Goal: Task Accomplishment & Management: Manage account settings

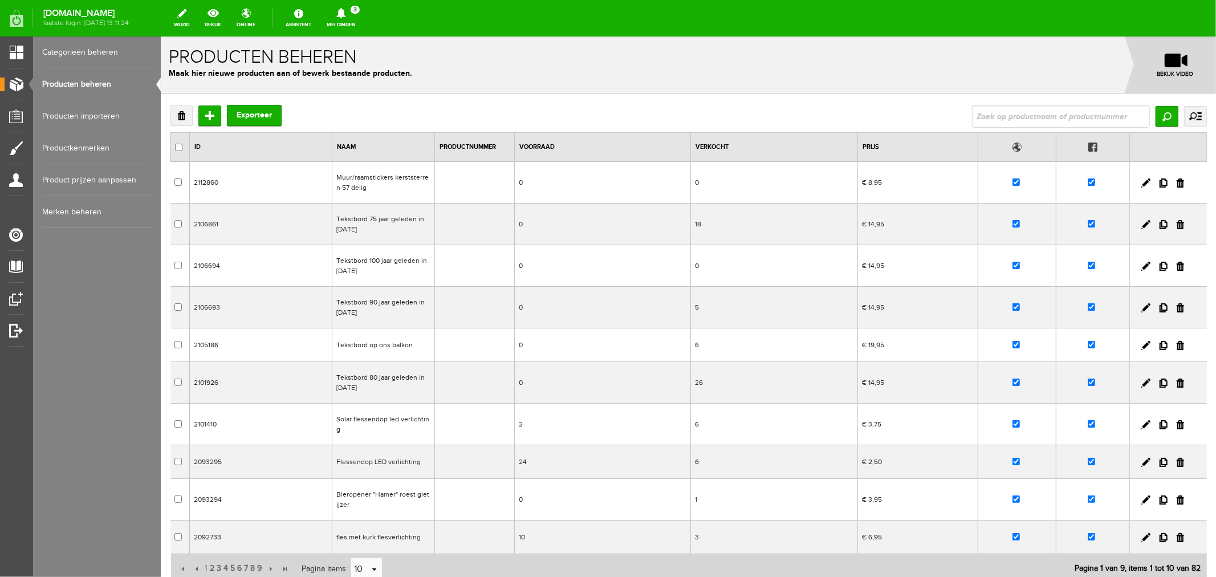
click at [362, 21] on link "Meldingen 3 Nieuwe orders Er is een nieuwe order( #2692 ) geplaatst door [PERSO…" at bounding box center [341, 18] width 43 height 25
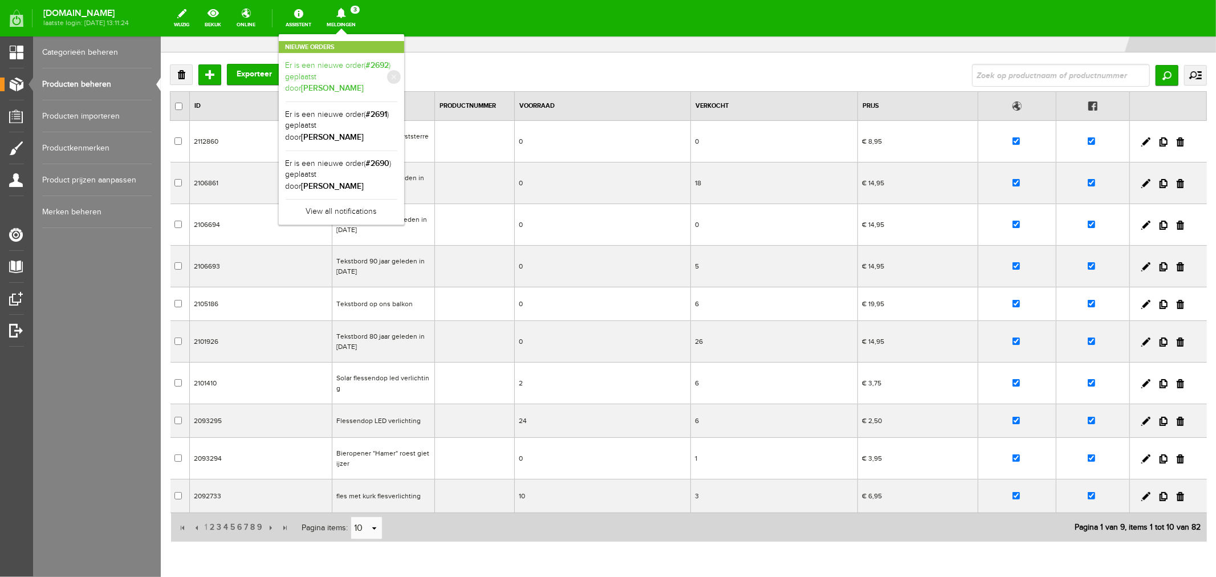
scroll to position [63, 0]
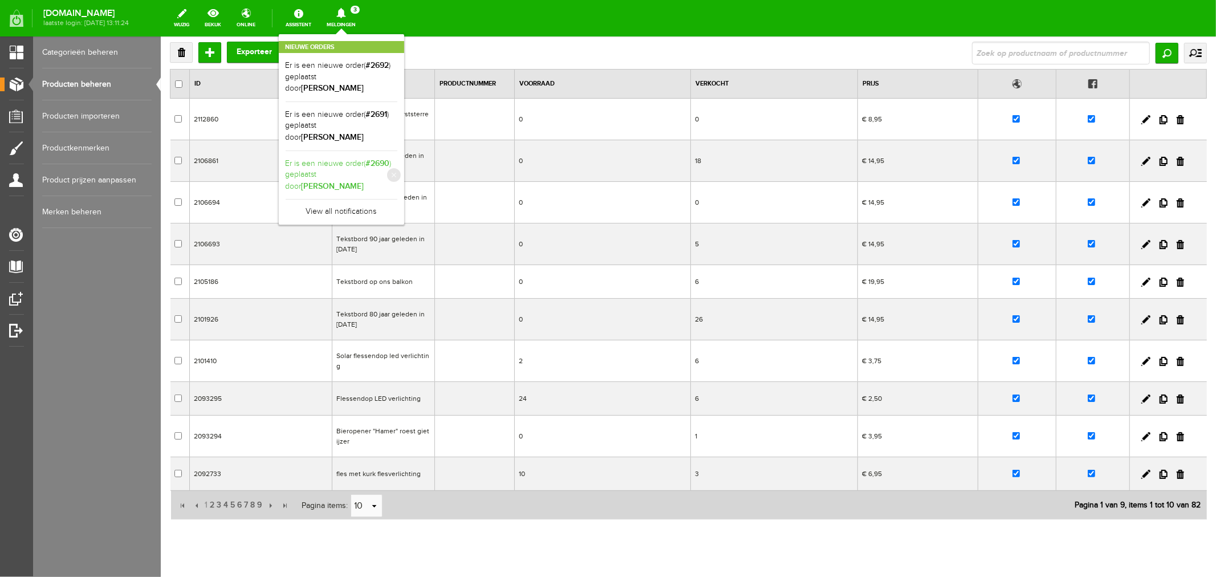
click at [377, 169] on link "Er is een nieuwe order( #2690 ) geplaatst door [PERSON_NAME]" at bounding box center [342, 175] width 112 height 35
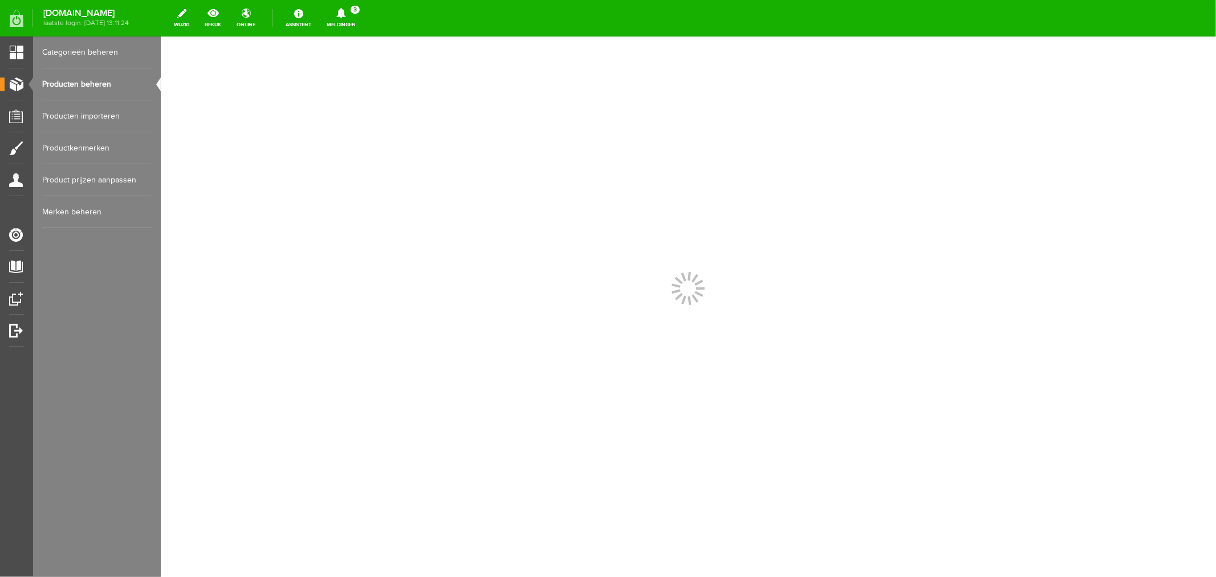
scroll to position [0, 0]
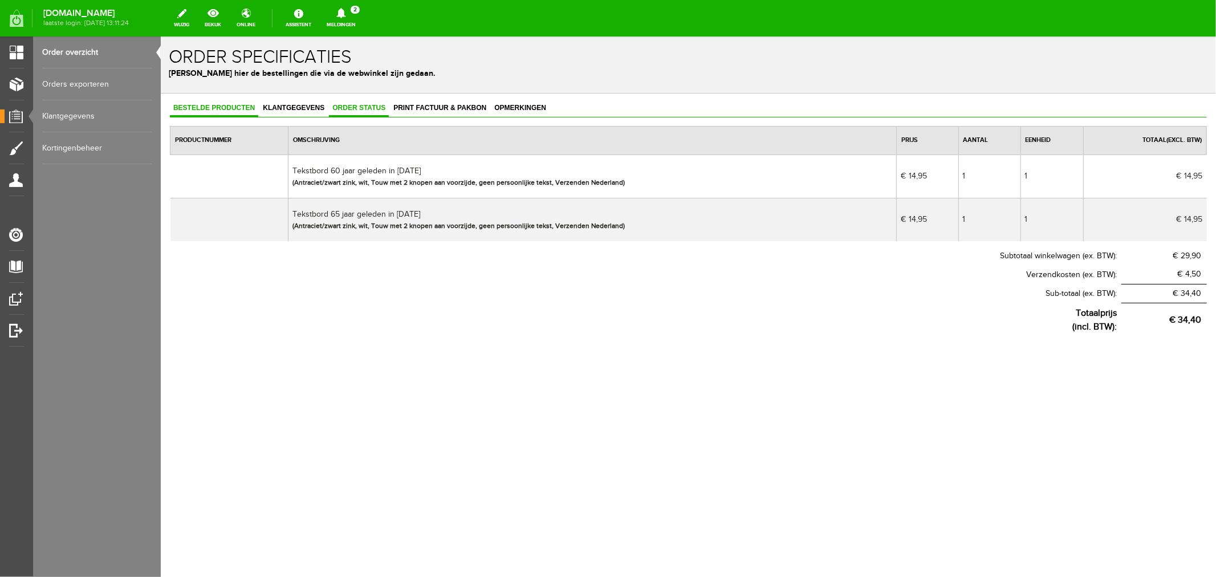
click at [347, 105] on span "Order status" at bounding box center [358, 107] width 60 height 8
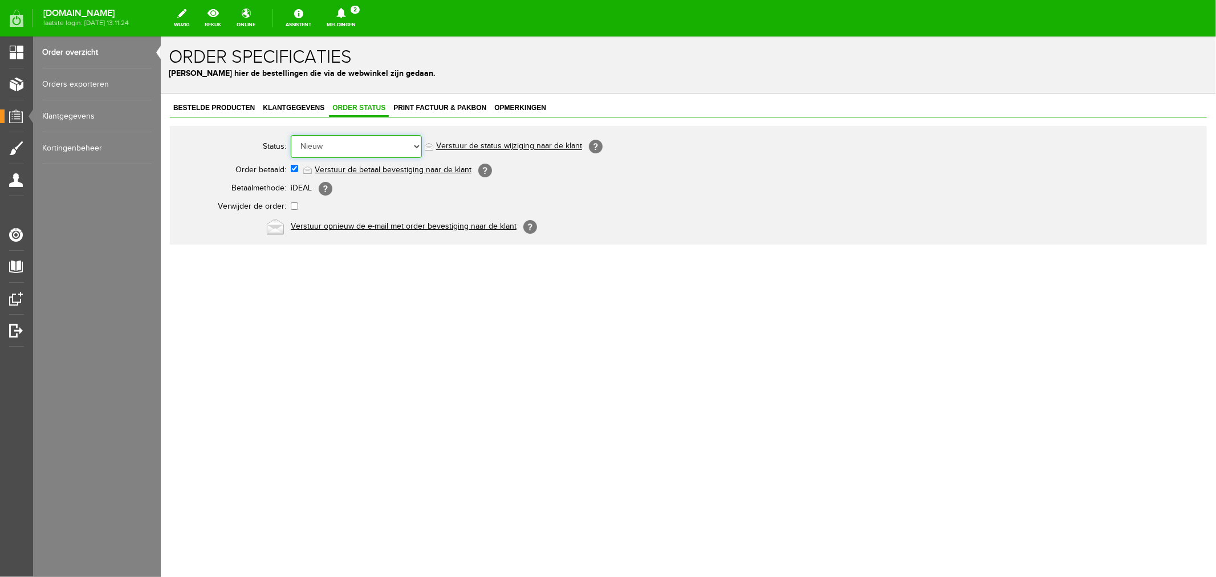
click at [317, 142] on select "Order niet afgerond Nieuw Order in behandeling Wacht op leverancier Wacht op be…" at bounding box center [355, 146] width 131 height 23
select select "2"
click at [290, 135] on select "Order niet afgerond Nieuw Order in behandeling Wacht op leverancier Wacht op be…" at bounding box center [355, 146] width 131 height 23
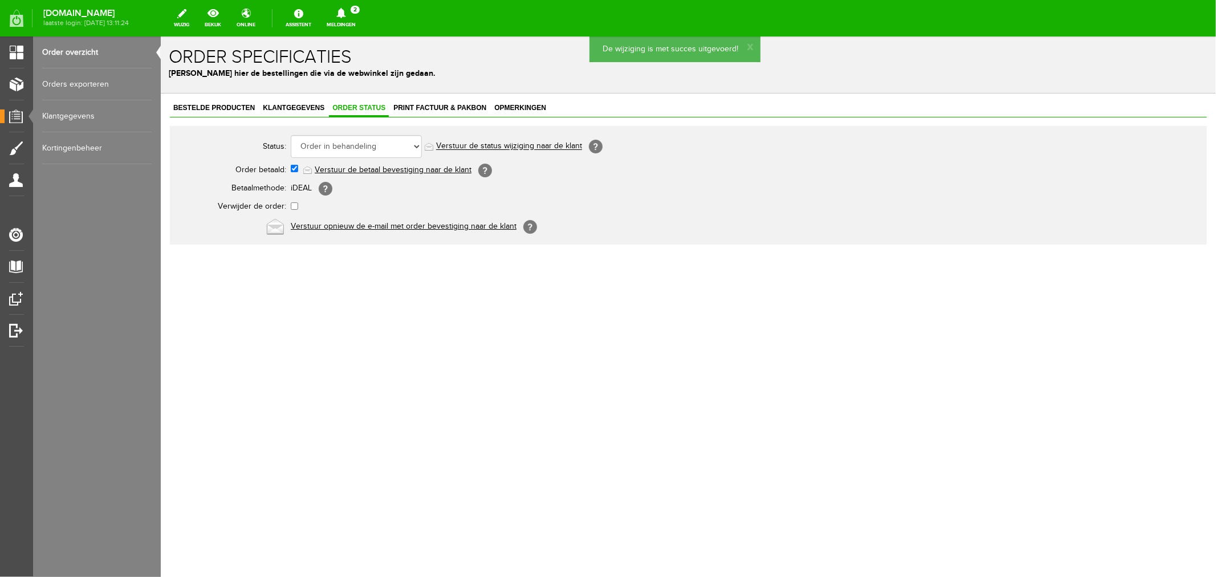
click at [486, 149] on link "Verstuur de status wijziging naar de klant" at bounding box center [508, 145] width 146 height 9
click at [304, 111] on link "Klantgegevens" at bounding box center [293, 108] width 68 height 17
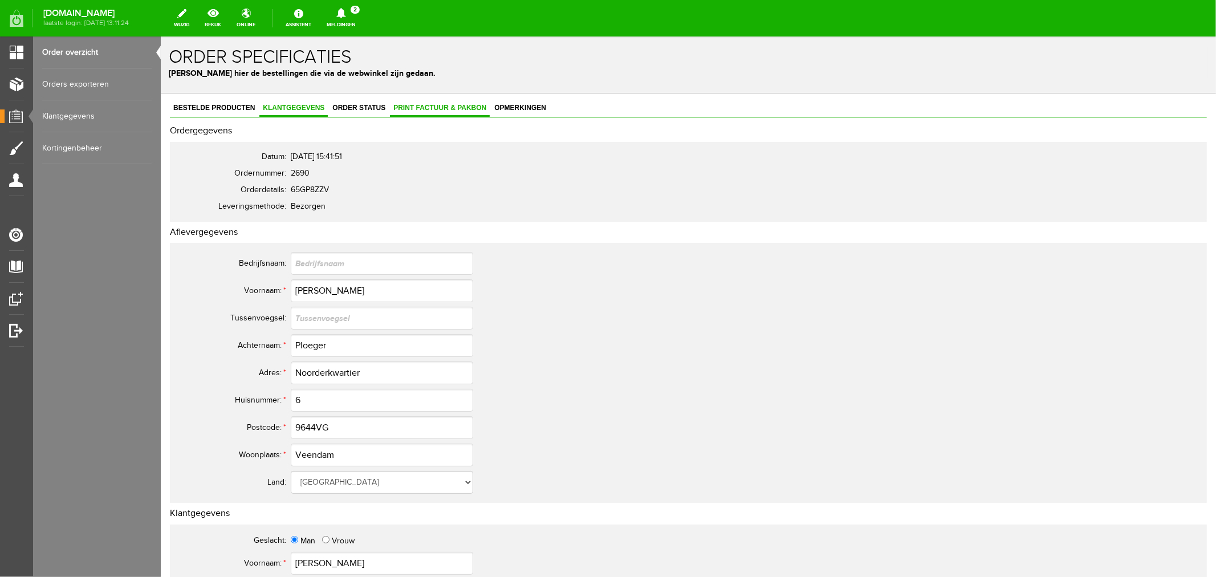
click at [439, 108] on span "Print factuur & pakbon" at bounding box center [439, 107] width 100 height 8
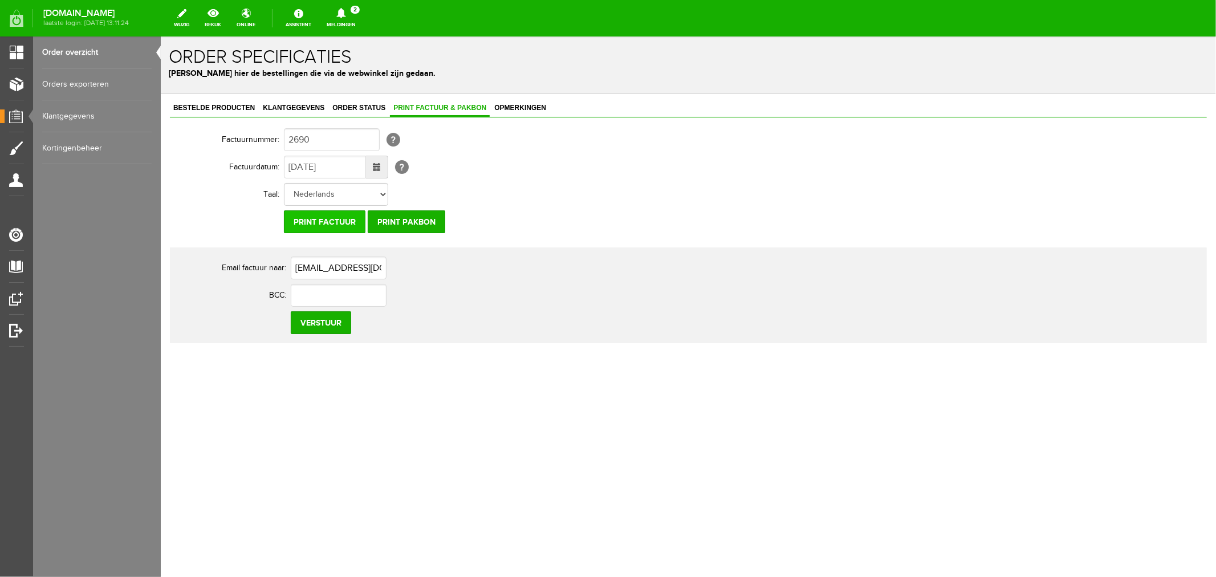
click at [324, 219] on input "Print factuur" at bounding box center [324, 221] width 82 height 23
click at [324, 218] on input "Print factuur" at bounding box center [324, 221] width 82 height 23
click at [345, 14] on icon at bounding box center [340, 13] width 9 height 10
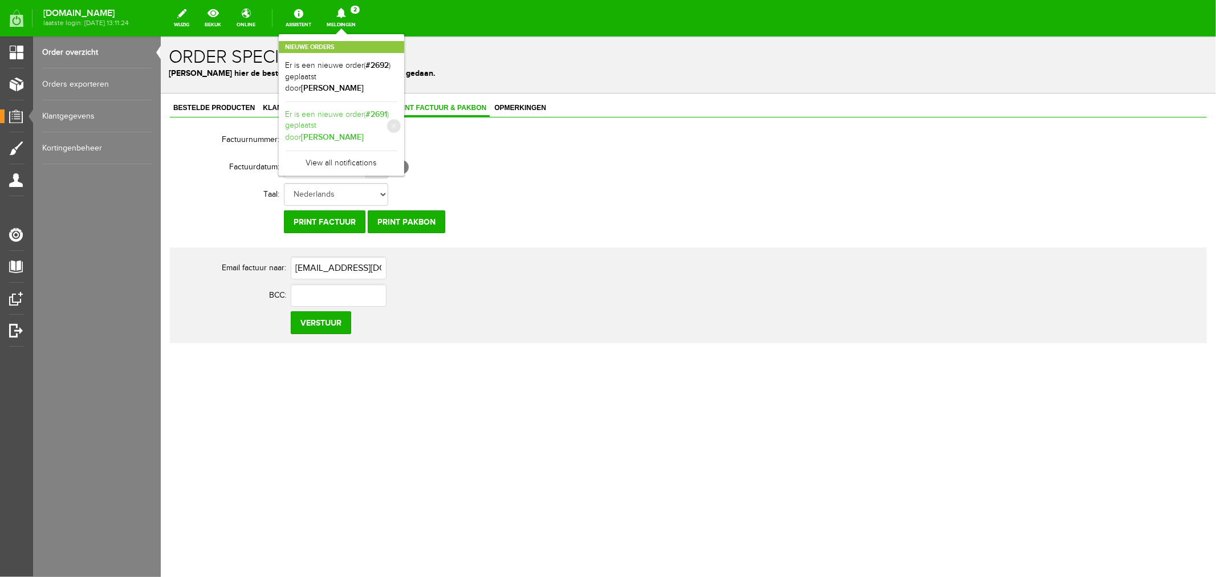
click at [357, 132] on b "[PERSON_NAME]" at bounding box center [333, 137] width 63 height 10
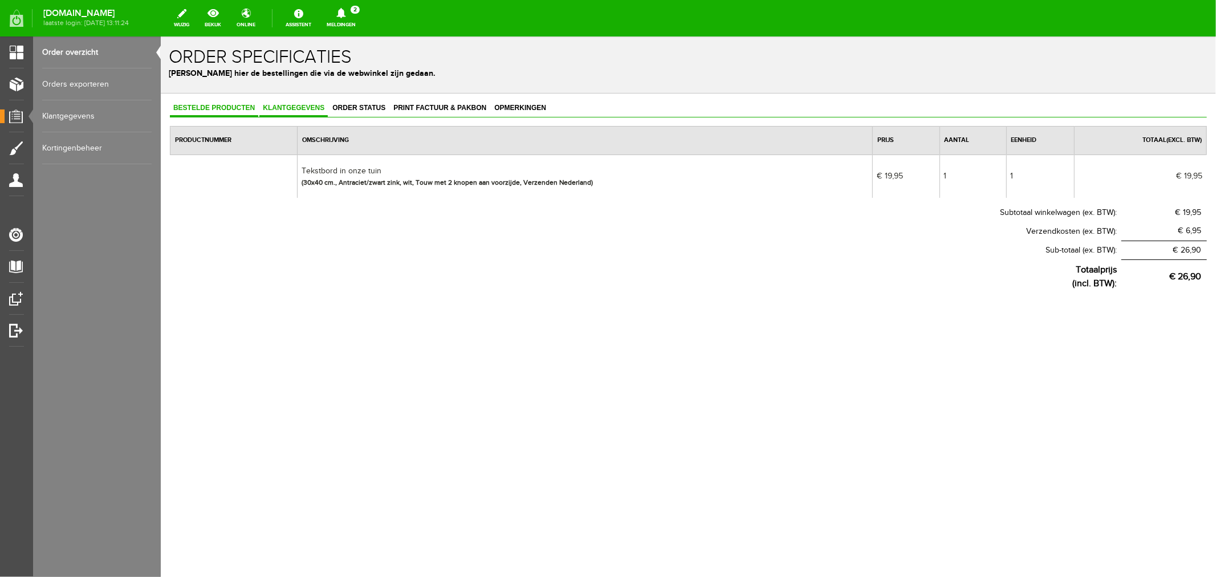
click at [288, 111] on link "Klantgegevens" at bounding box center [293, 108] width 68 height 17
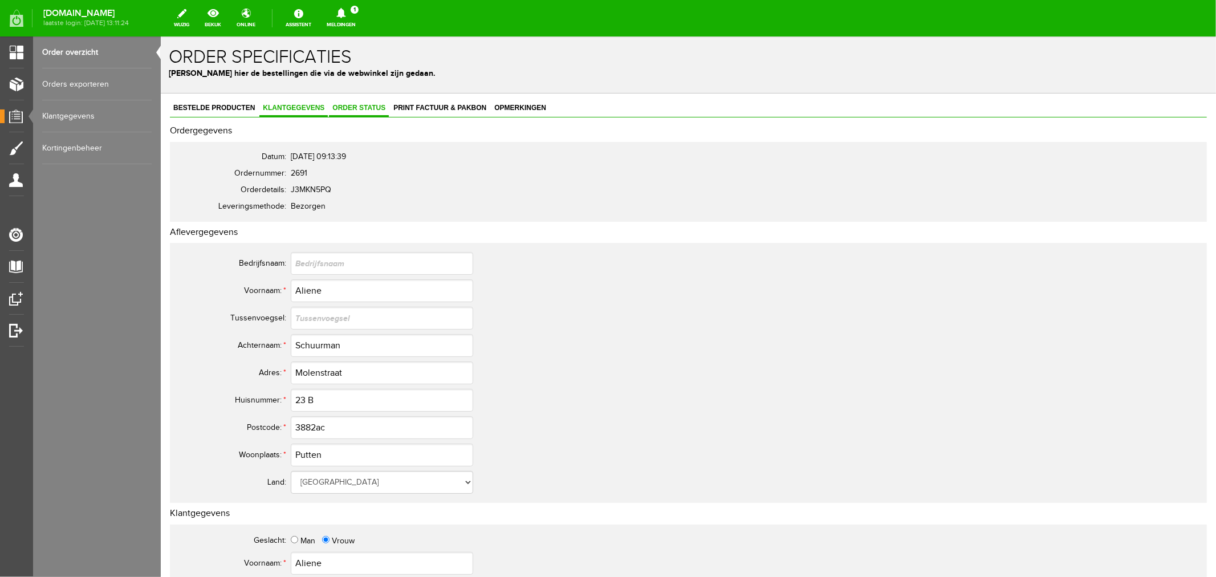
click at [351, 111] on link "Order status" at bounding box center [358, 108] width 60 height 17
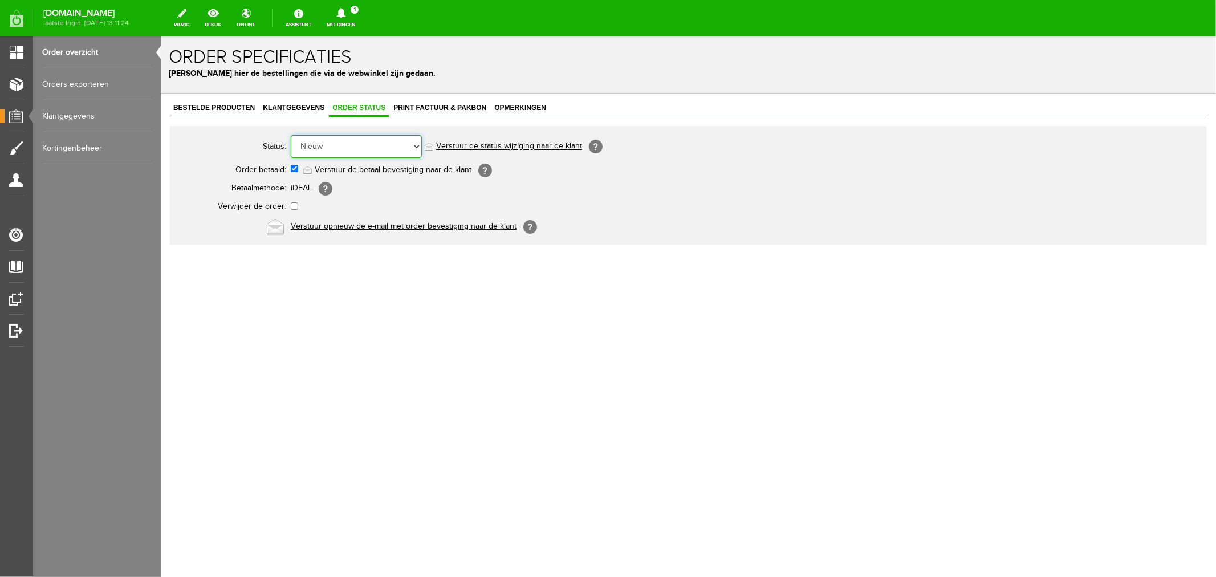
click at [325, 149] on select "Order niet afgerond Nieuw Order in behandeling Wacht op leverancier Wacht op be…" at bounding box center [355, 146] width 131 height 23
select select "2"
click at [290, 135] on select "Order niet afgerond Nieuw Order in behandeling Wacht op leverancier Wacht op be…" at bounding box center [355, 146] width 131 height 23
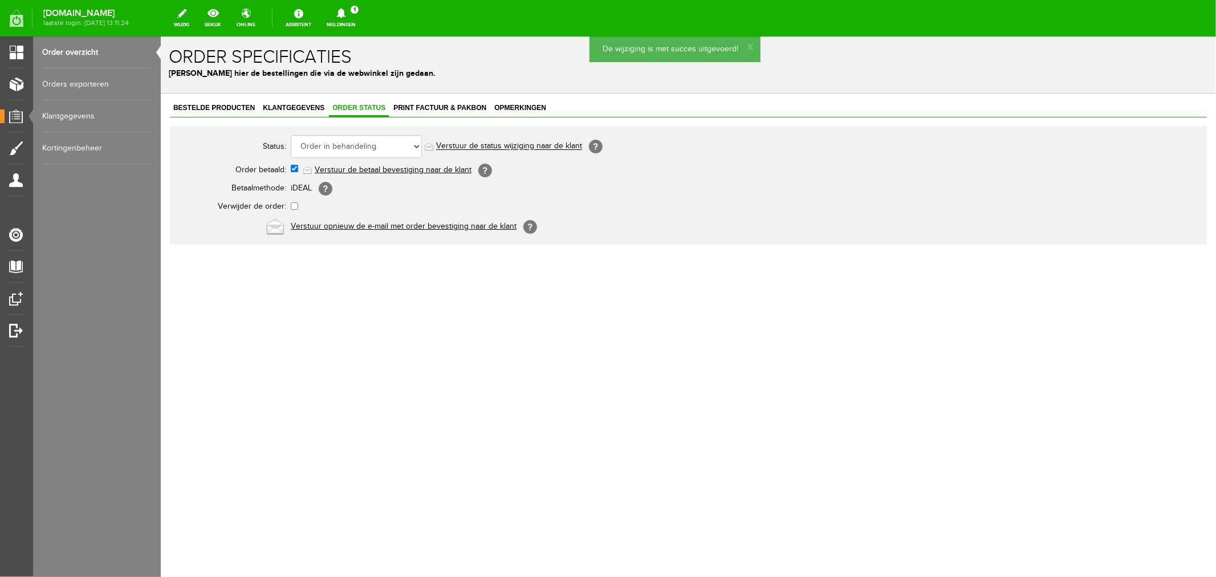
click at [457, 142] on link "Verstuur de status wijziging naar de klant" at bounding box center [508, 145] width 146 height 9
click at [418, 111] on link "Print factuur & pakbon" at bounding box center [439, 108] width 100 height 17
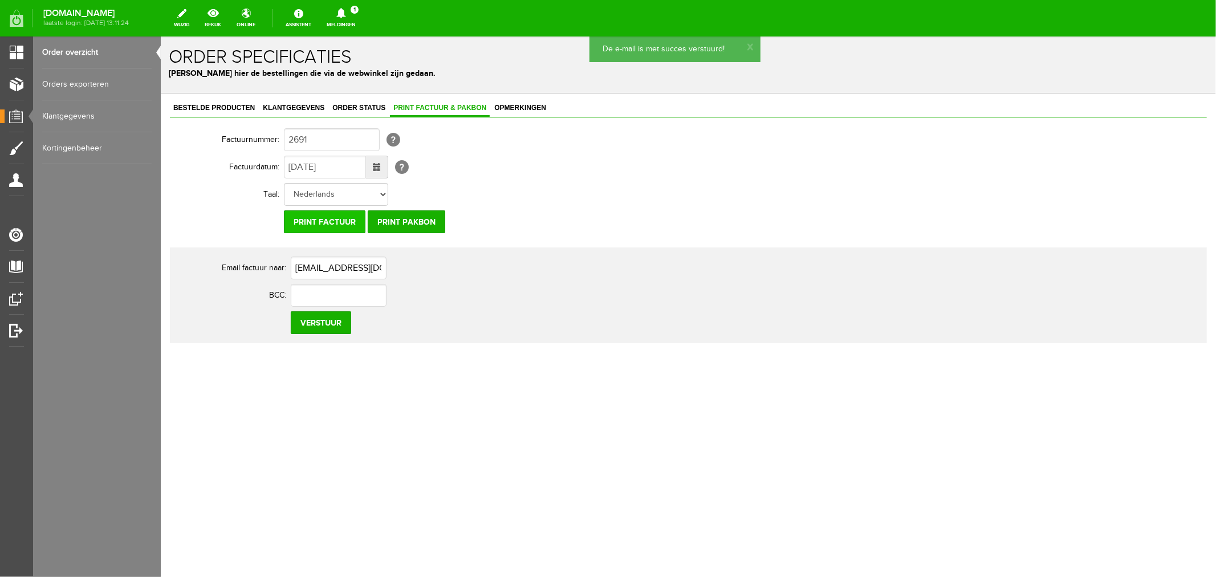
click at [305, 219] on input "Print factuur" at bounding box center [324, 221] width 82 height 23
click at [362, 19] on link "Meldingen 1 Nieuwe orders Er is een nieuwe order( #2692 ) geplaatst door [PERSO…" at bounding box center [341, 18] width 43 height 25
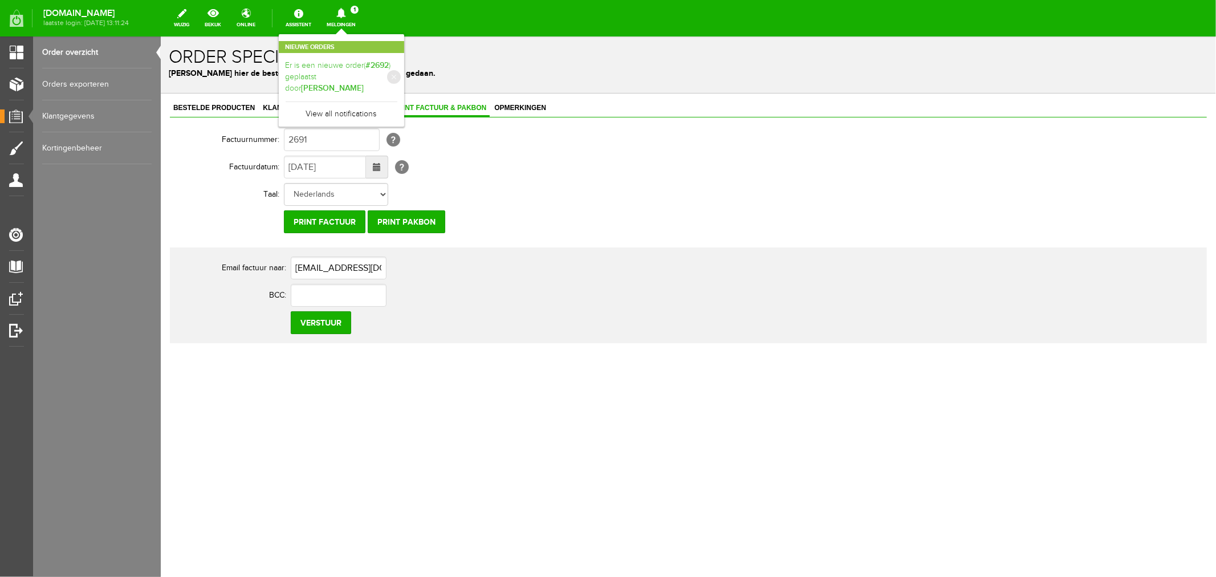
click at [351, 70] on link "Er is een nieuwe order( #2692 ) geplaatst door [PERSON_NAME]" at bounding box center [342, 77] width 112 height 35
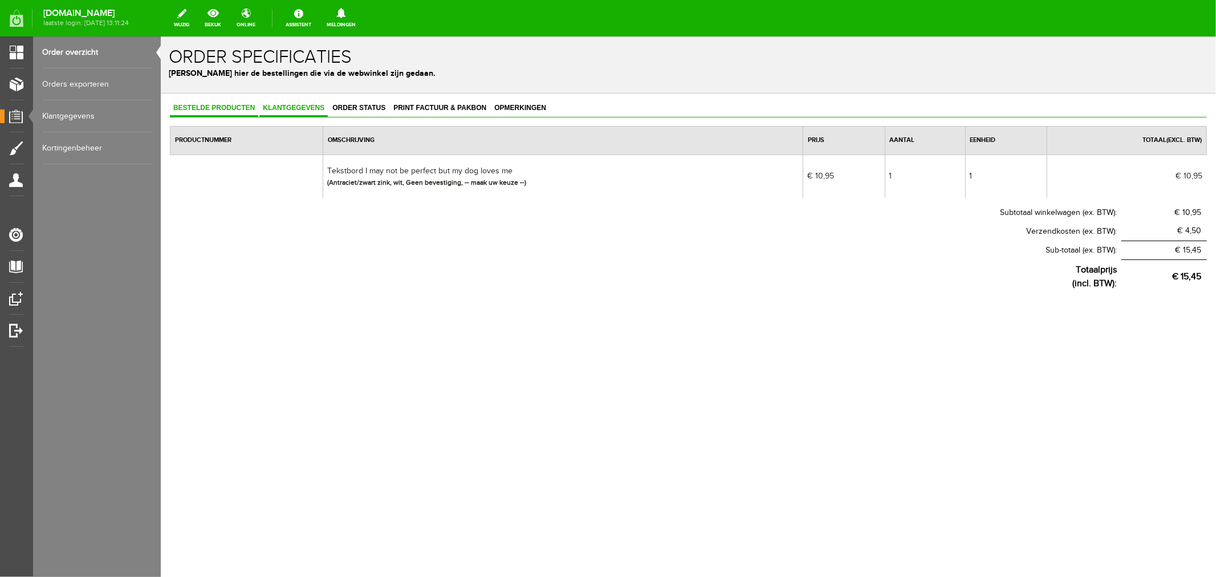
click at [285, 105] on span "Klantgegevens" at bounding box center [293, 107] width 68 height 8
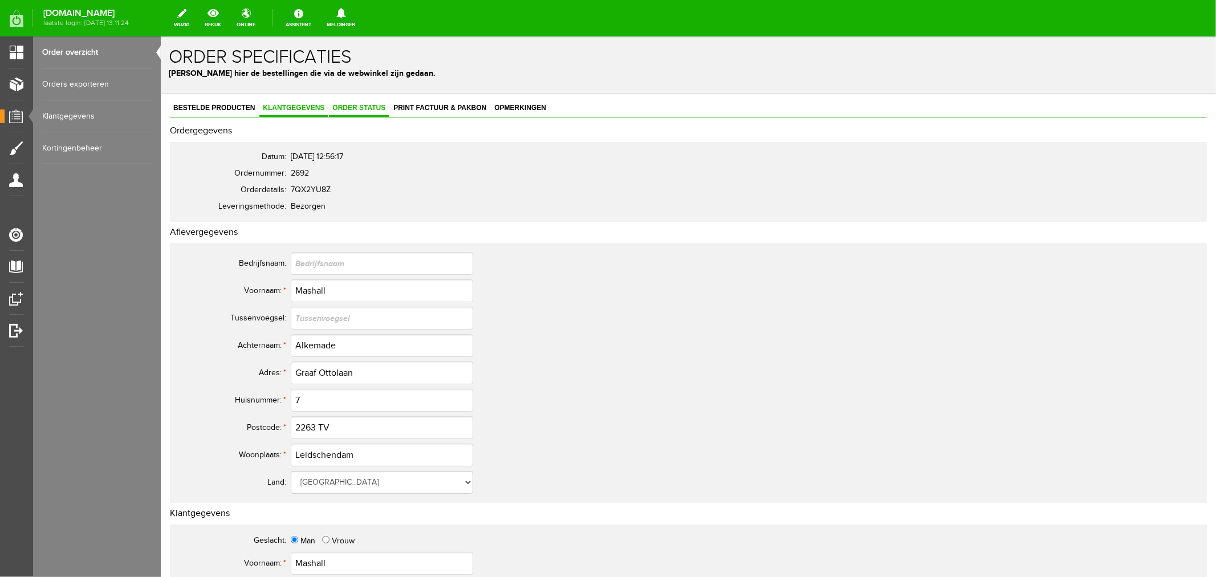
click at [357, 105] on span "Order status" at bounding box center [358, 107] width 60 height 8
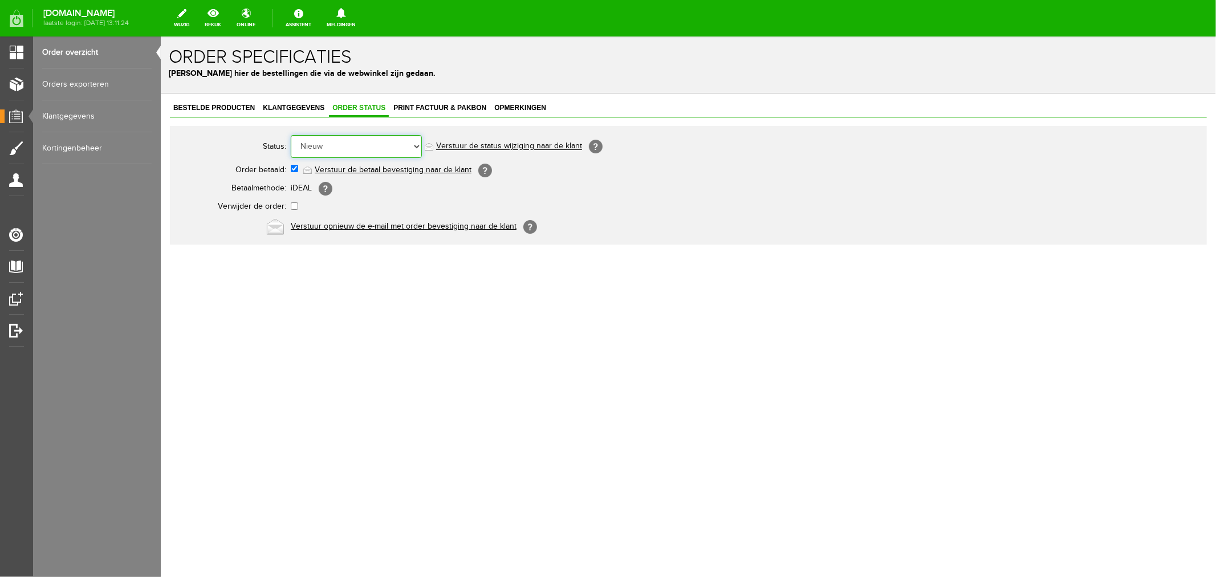
click at [325, 142] on select "Order niet afgerond Nieuw Order in behandeling Wacht op leverancier Wacht op be…" at bounding box center [355, 146] width 131 height 23
select select "2"
click at [290, 135] on select "Order niet afgerond Nieuw Order in behandeling Wacht op leverancier Wacht op be…" at bounding box center [355, 146] width 131 height 23
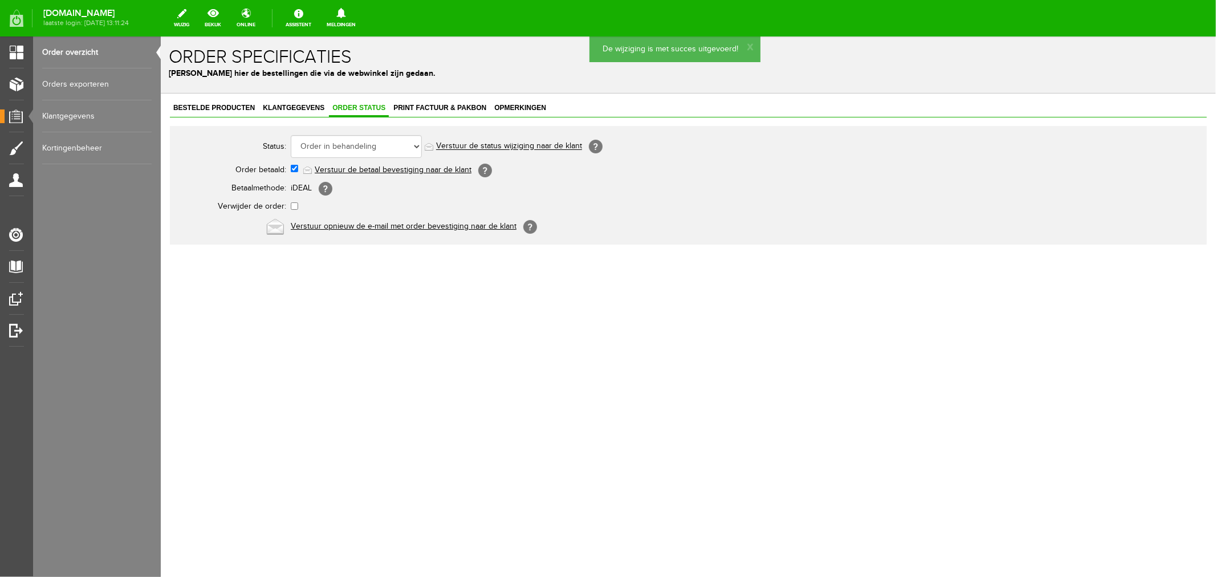
click at [472, 149] on link "Verstuur de status wijziging naar de klant" at bounding box center [508, 145] width 146 height 9
click at [433, 106] on span "Print factuur & pakbon" at bounding box center [439, 107] width 100 height 8
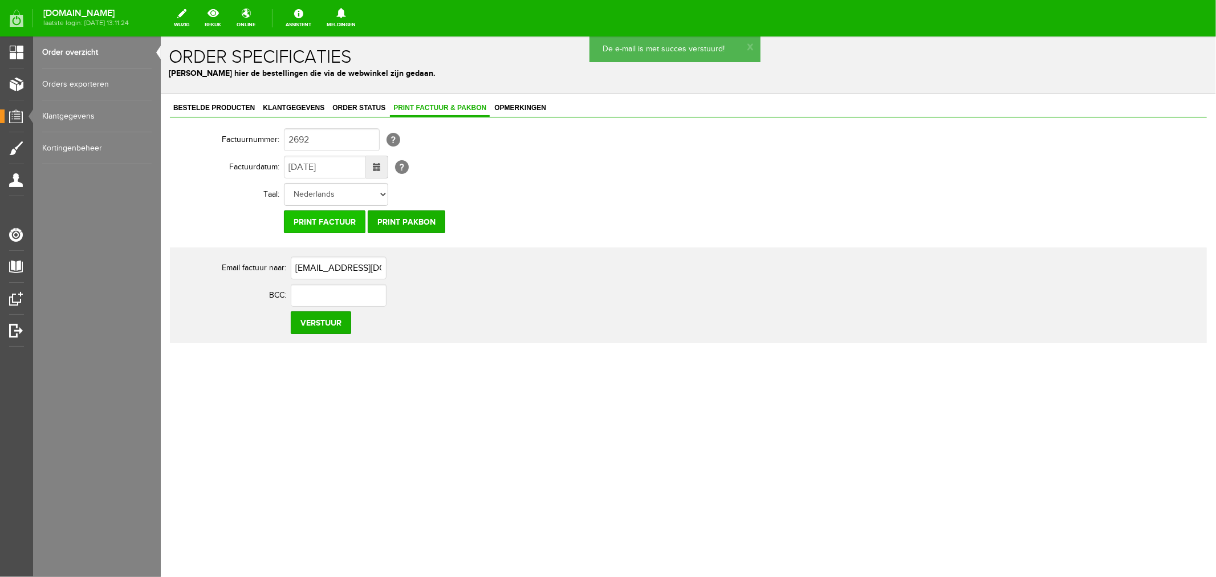
click at [305, 223] on input "Print factuur" at bounding box center [324, 221] width 82 height 23
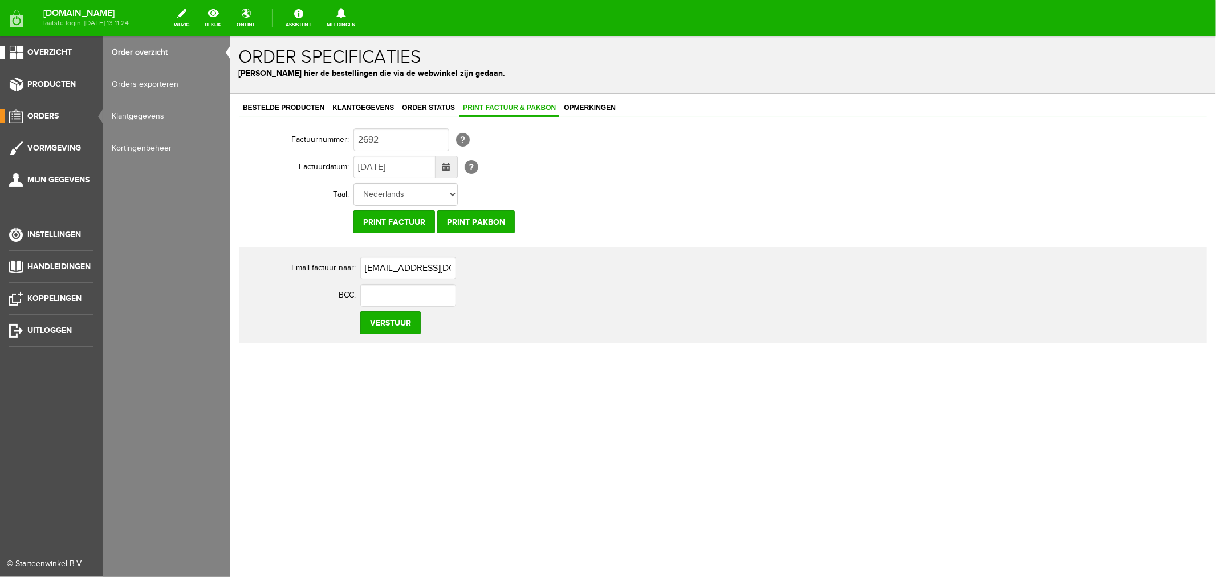
click at [9, 51] on link "Overzicht" at bounding box center [46, 53] width 93 height 14
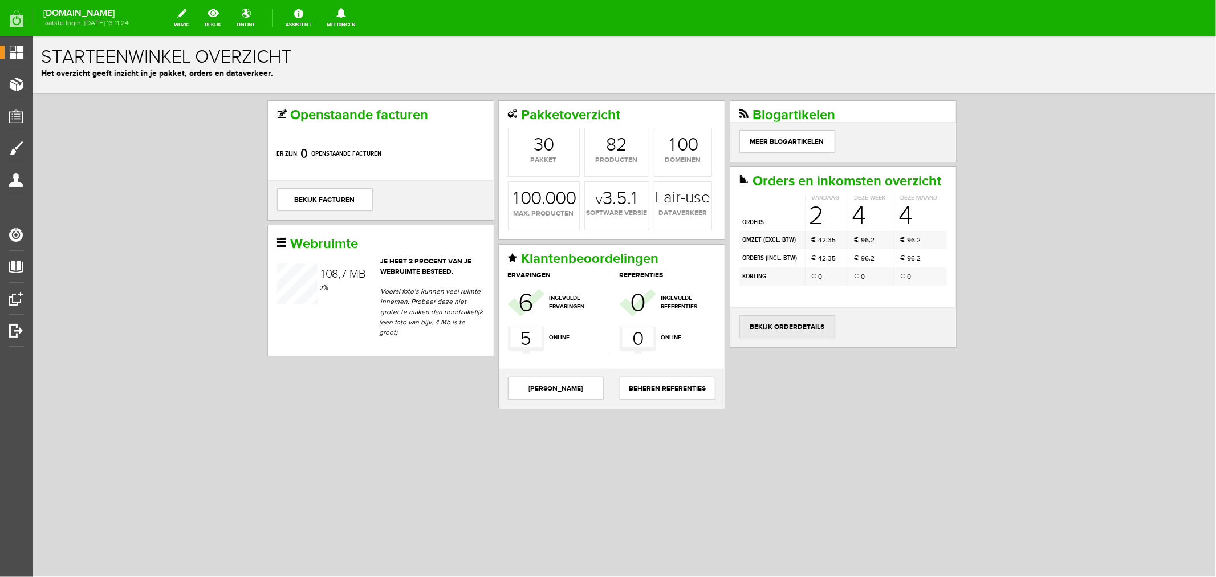
click at [777, 337] on link "bekijk orderdetails" at bounding box center [787, 326] width 96 height 23
